Goal: Task Accomplishment & Management: Manage account settings

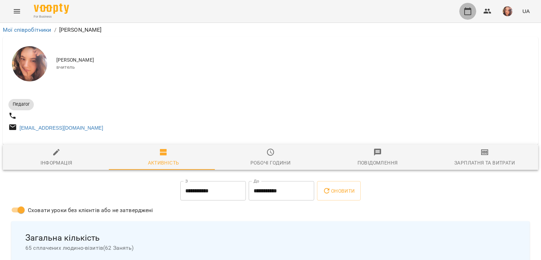
click at [469, 13] on icon "button" at bounding box center [468, 11] width 8 height 8
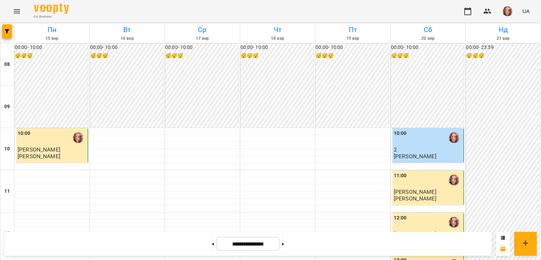
scroll to position [316, 0]
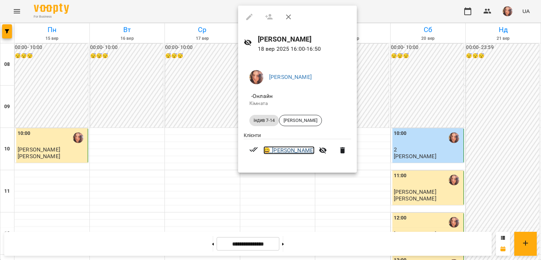
click at [288, 153] on link "😀 [PERSON_NAME]" at bounding box center [289, 150] width 51 height 8
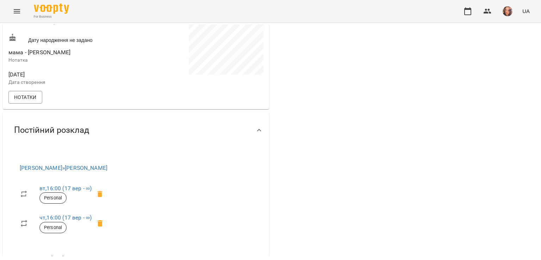
scroll to position [178, 0]
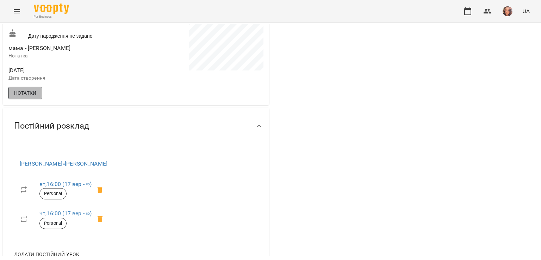
click at [27, 97] on span "Нотатки" at bounding box center [25, 93] width 23 height 8
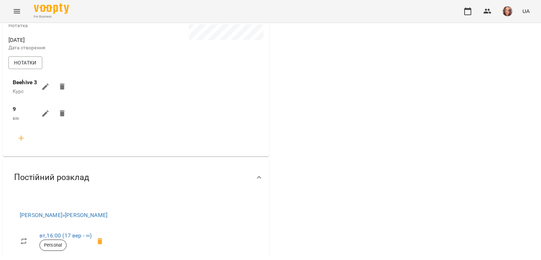
scroll to position [178, 0]
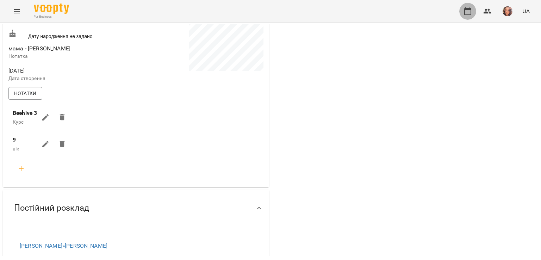
click at [465, 14] on icon "button" at bounding box center [468, 11] width 7 height 8
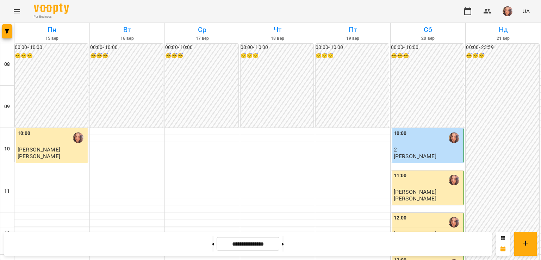
scroll to position [275, 0]
